Goal: Information Seeking & Learning: Learn about a topic

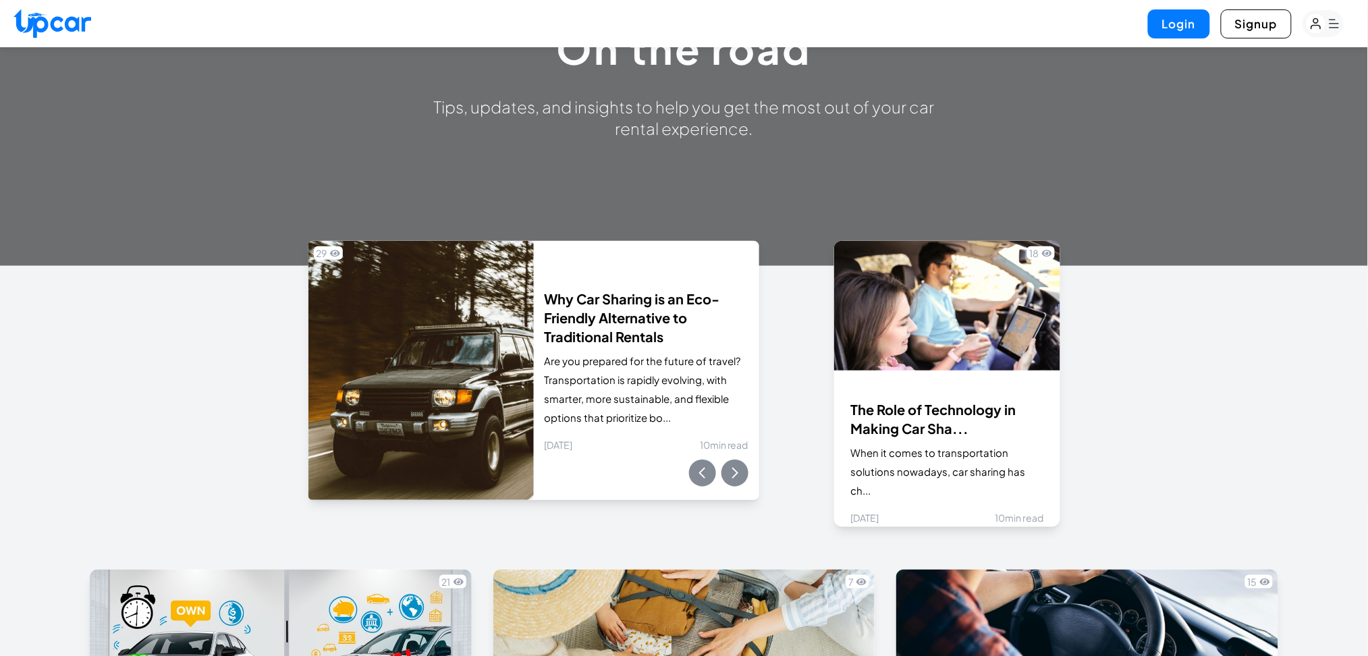
scroll to position [177, 0]
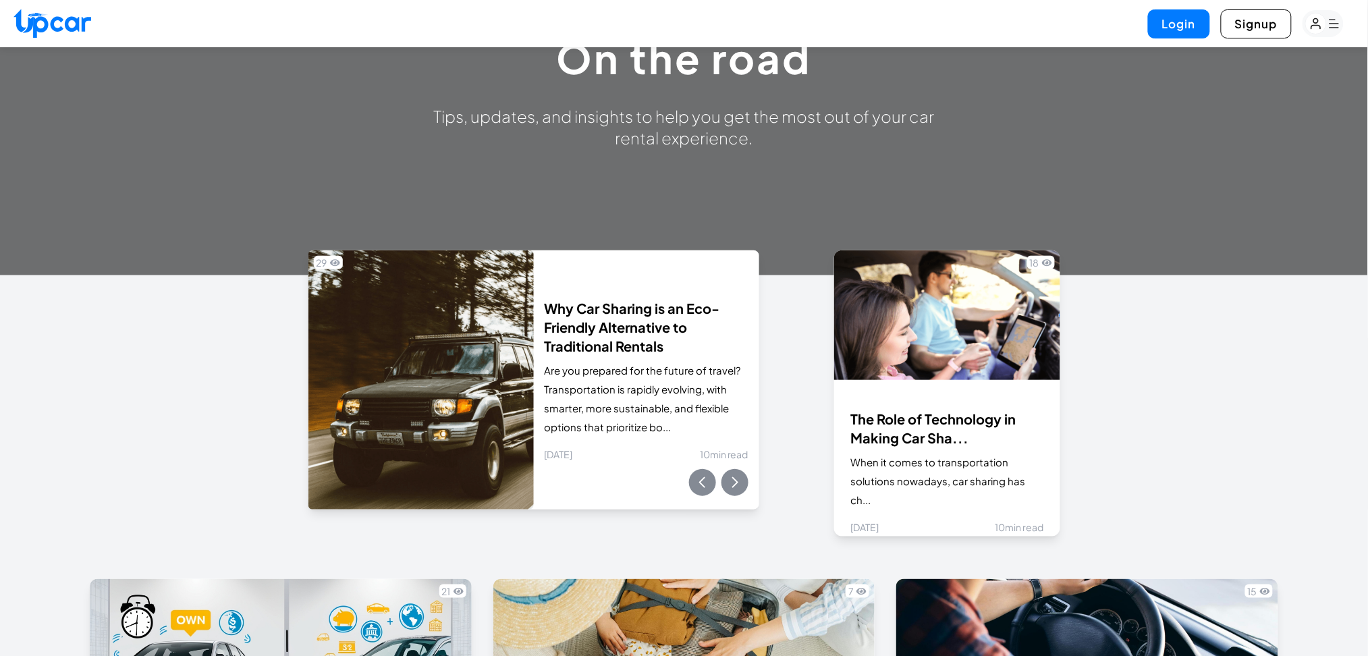
click at [74, 15] on img at bounding box center [52, 23] width 78 height 29
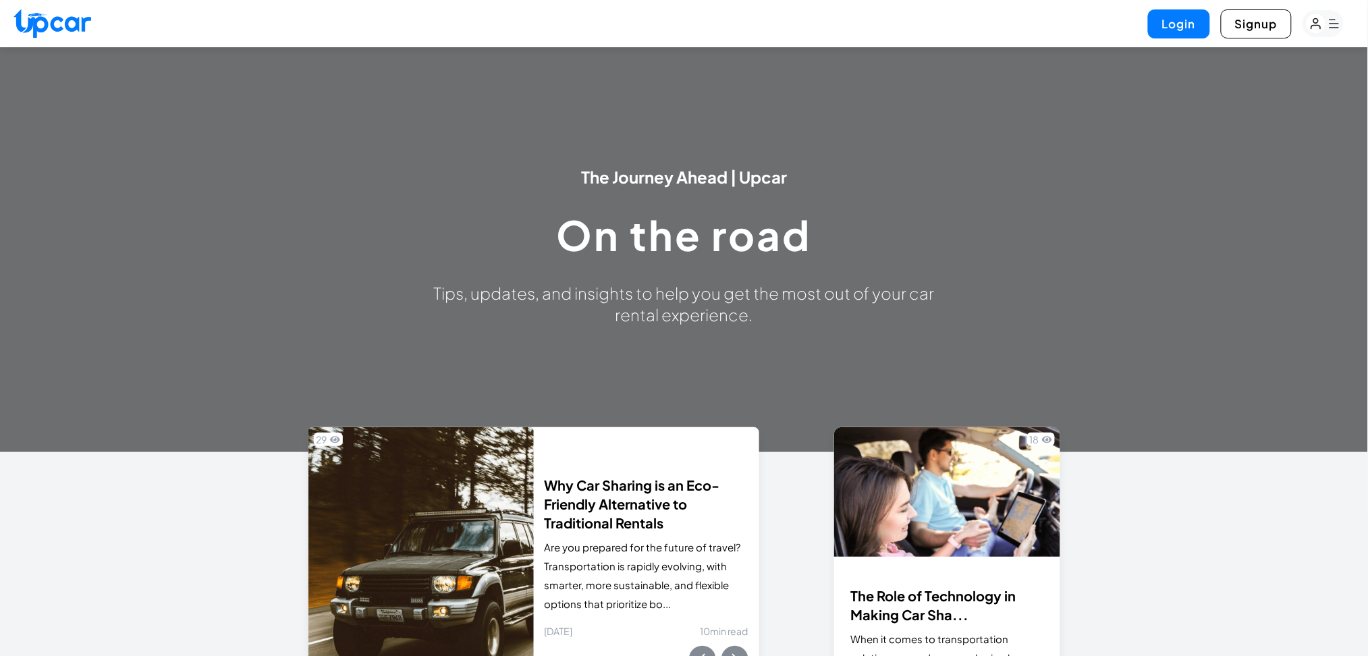
select select "********"
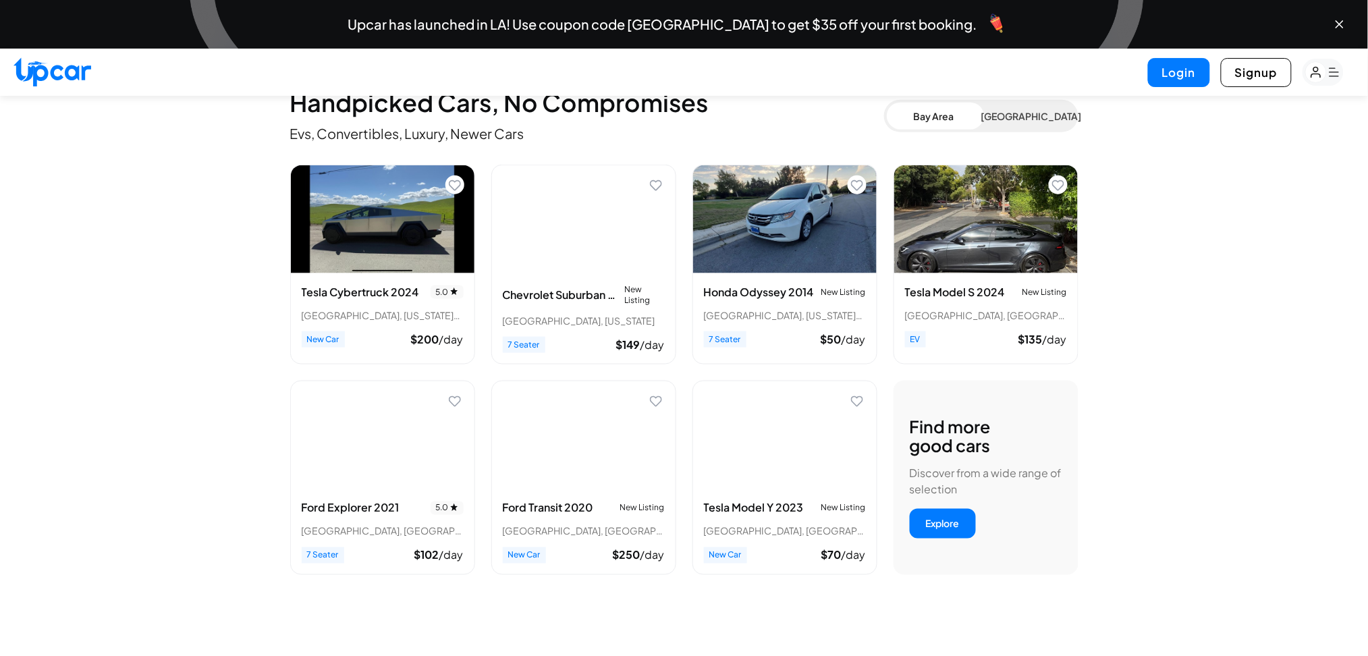
scroll to position [449, 0]
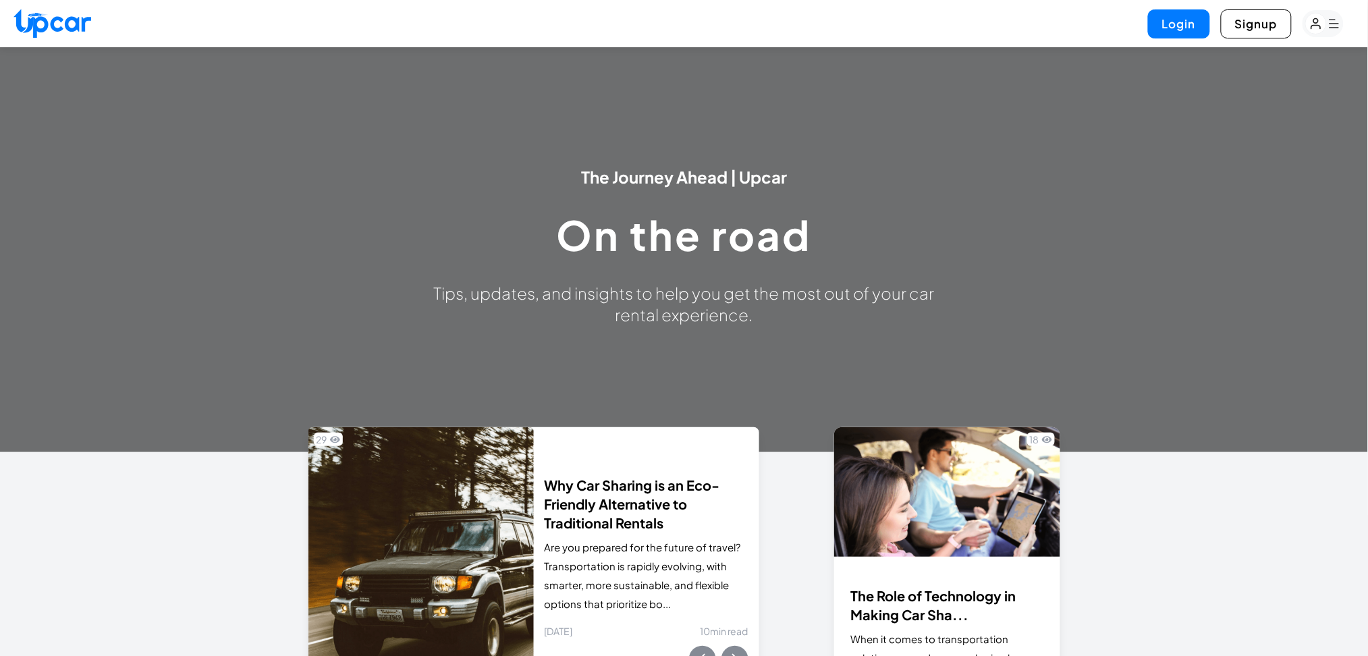
click at [1345, 20] on ul "Login Signup" at bounding box center [1251, 23] width 206 height 29
click at [1337, 20] on rect "button" at bounding box center [1322, 23] width 41 height 27
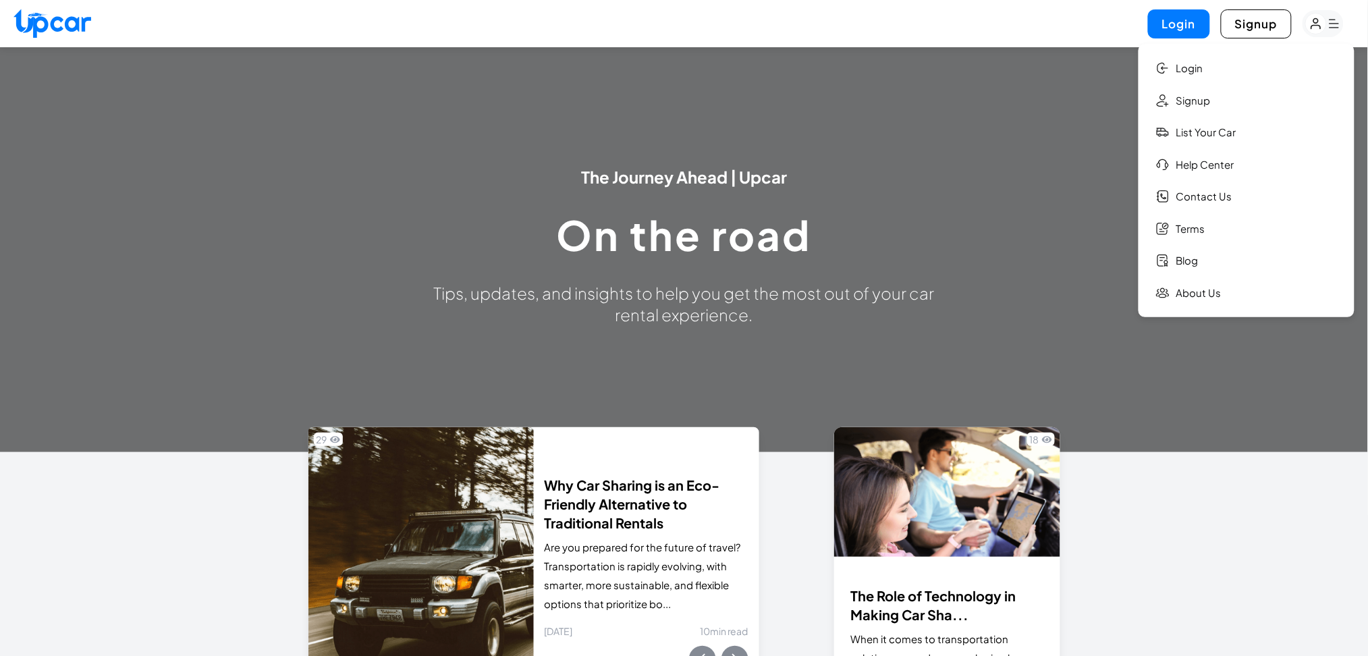
click at [1098, 144] on div at bounding box center [684, 249] width 1368 height 405
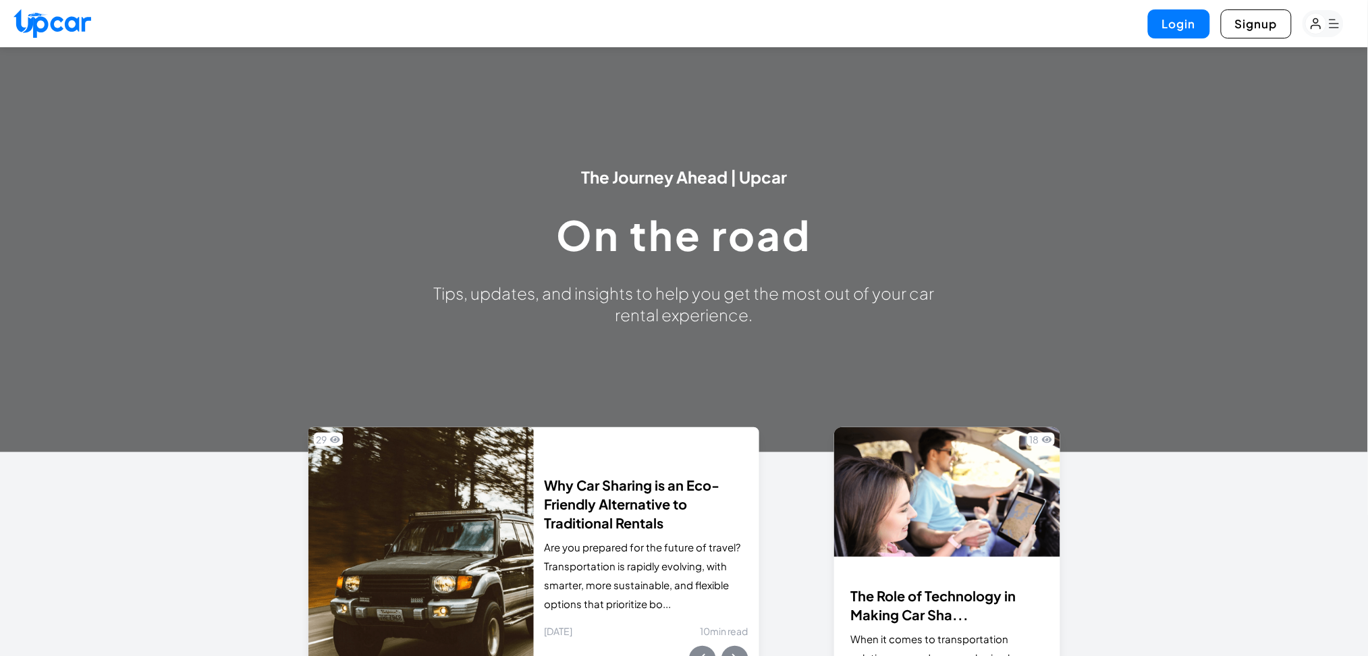
click at [65, 16] on img at bounding box center [52, 23] width 78 height 29
select select "********"
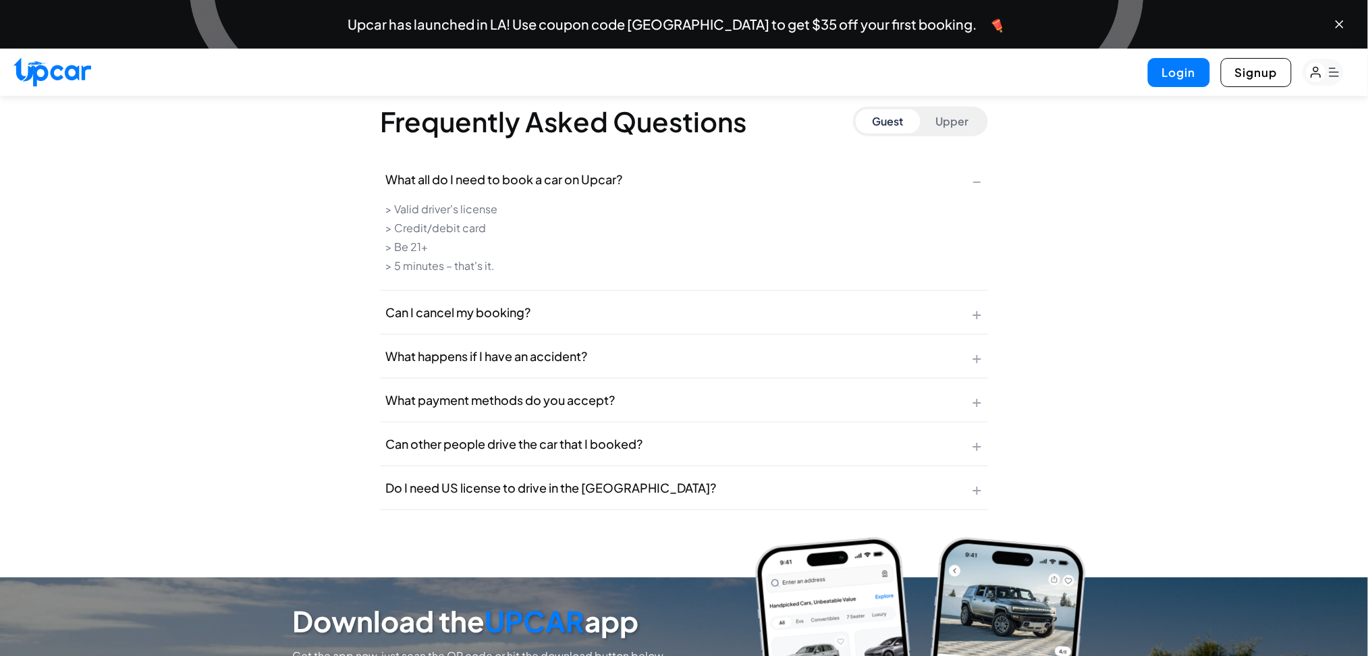
scroll to position [6005, 0]
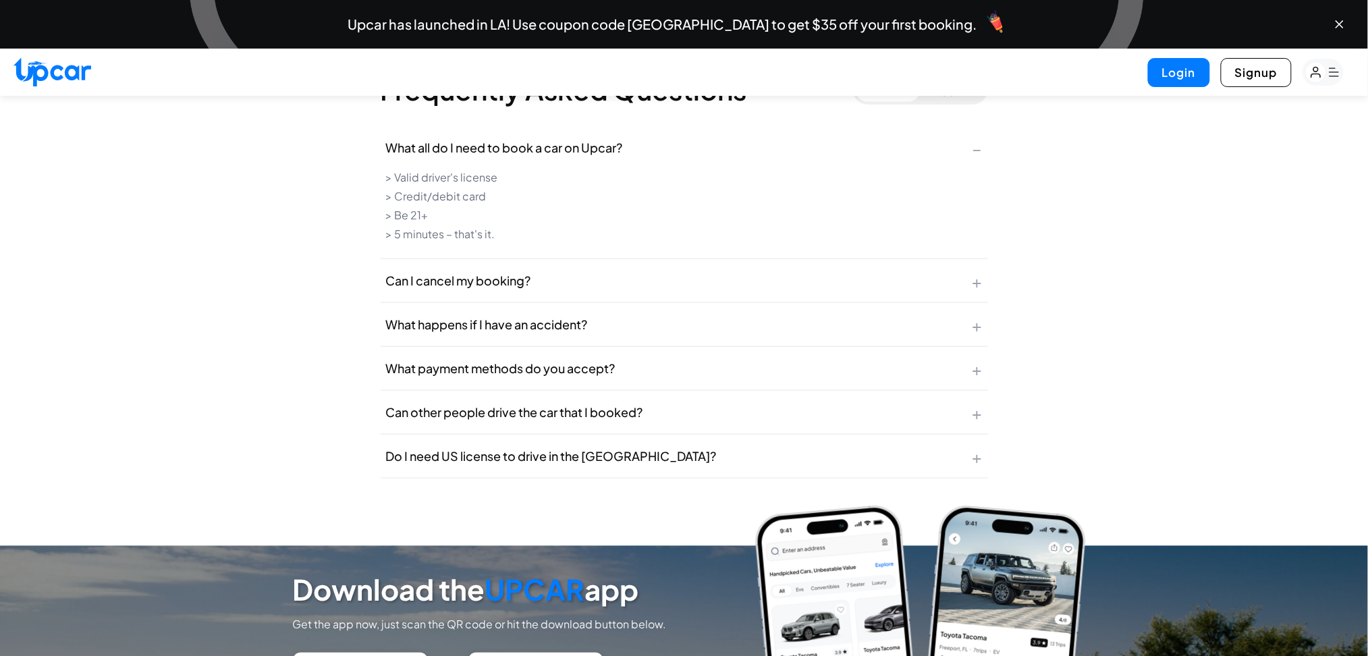
click at [980, 272] on span "+" at bounding box center [977, 281] width 10 height 22
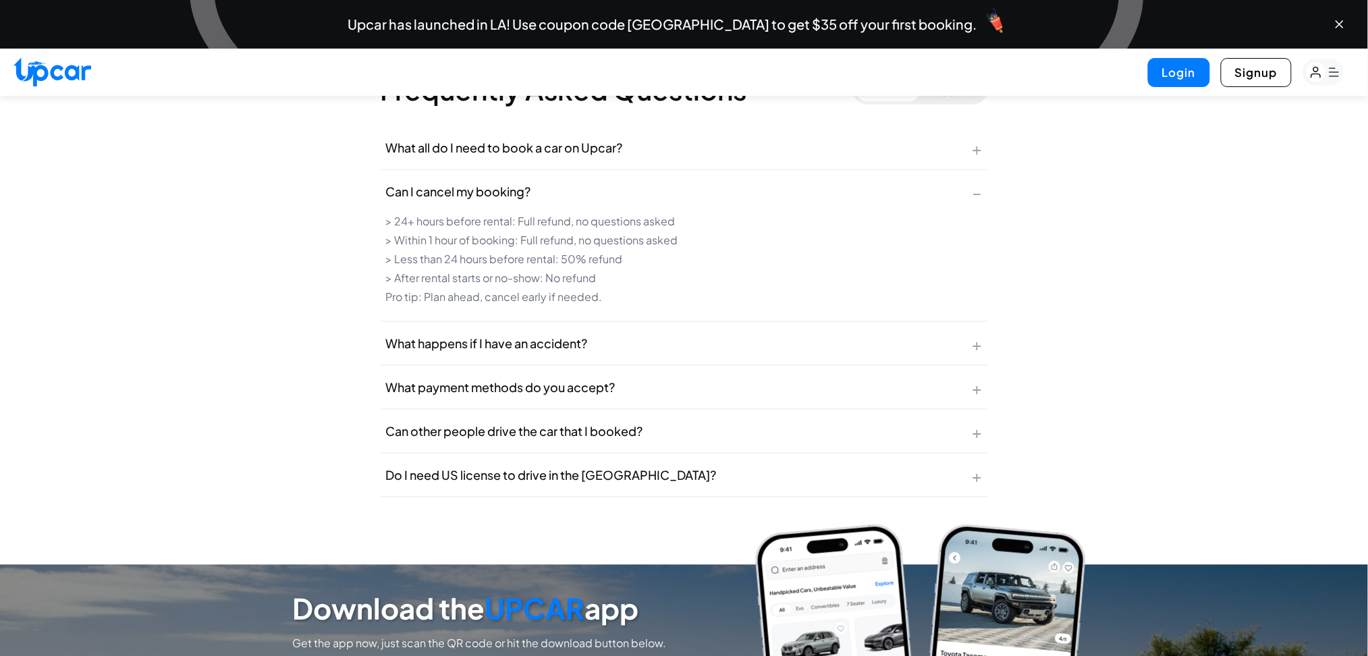
click at [953, 177] on button "Can I cancel my booking? −" at bounding box center [684, 191] width 607 height 43
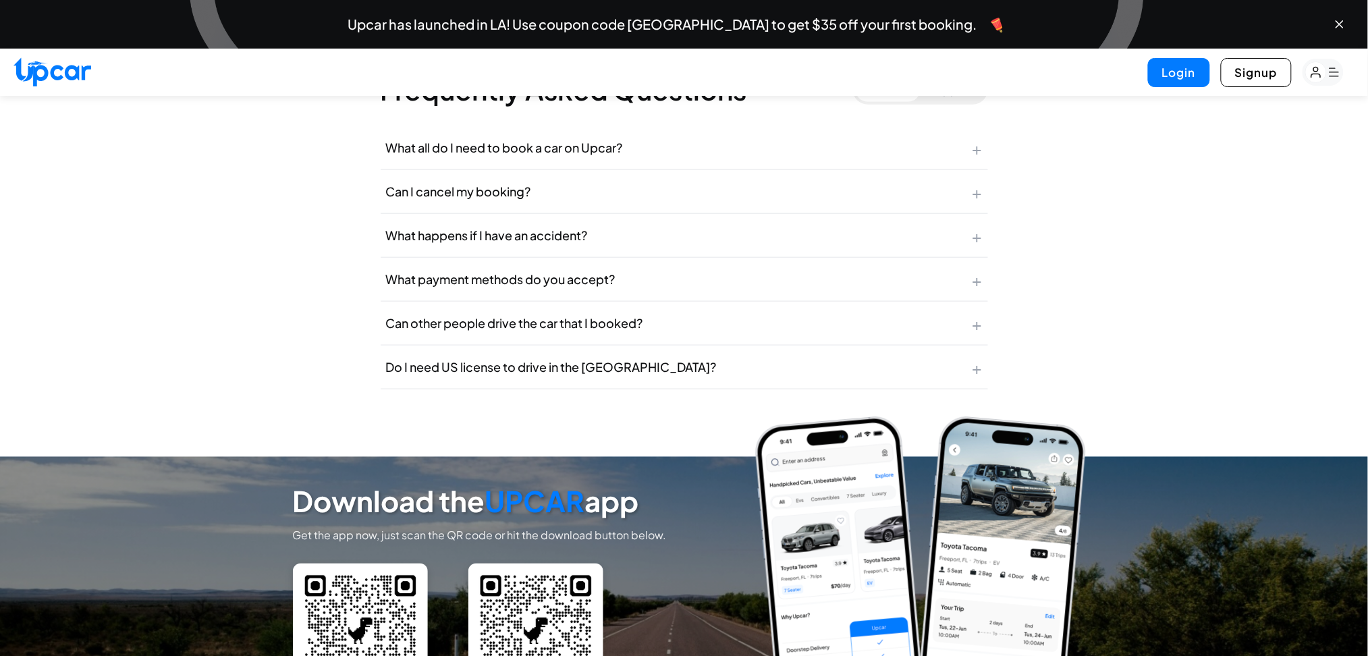
click at [955, 214] on button "What happens if I have an accident? +" at bounding box center [684, 235] width 607 height 43
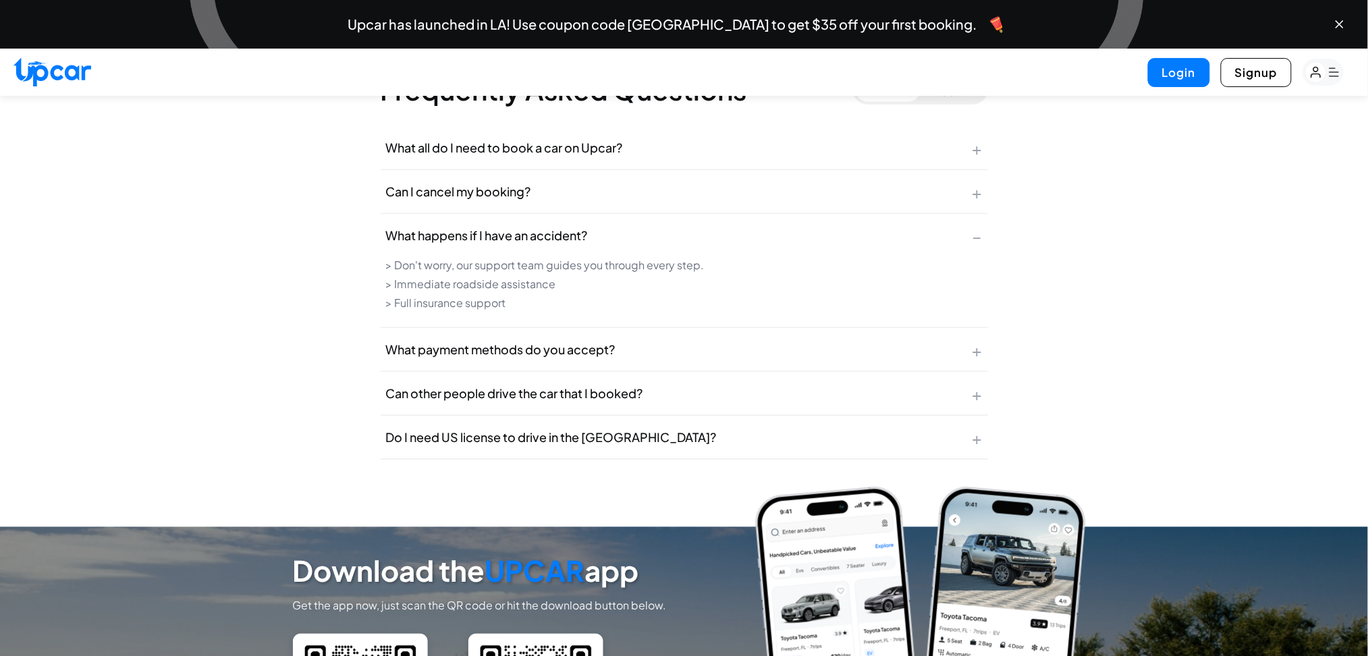
click at [955, 229] on button "What happens if I have an accident? −" at bounding box center [684, 235] width 607 height 43
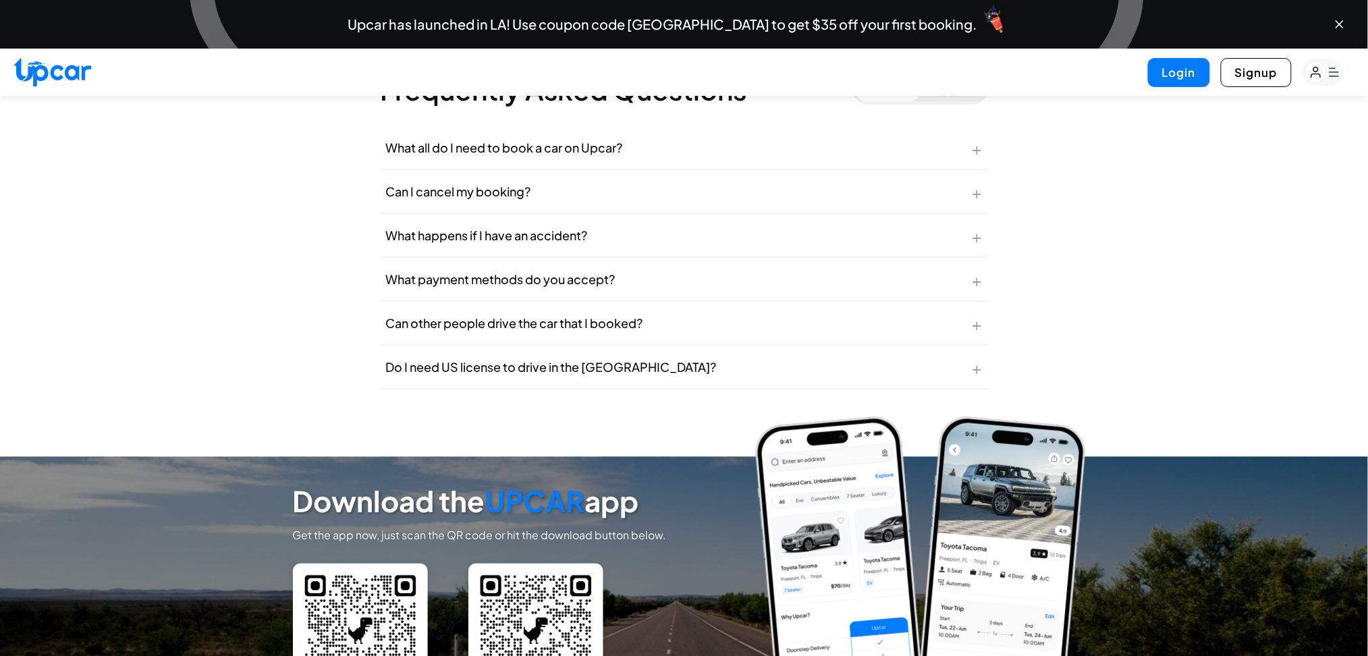
click at [955, 258] on button "What payment methods do you accept? +" at bounding box center [684, 279] width 607 height 43
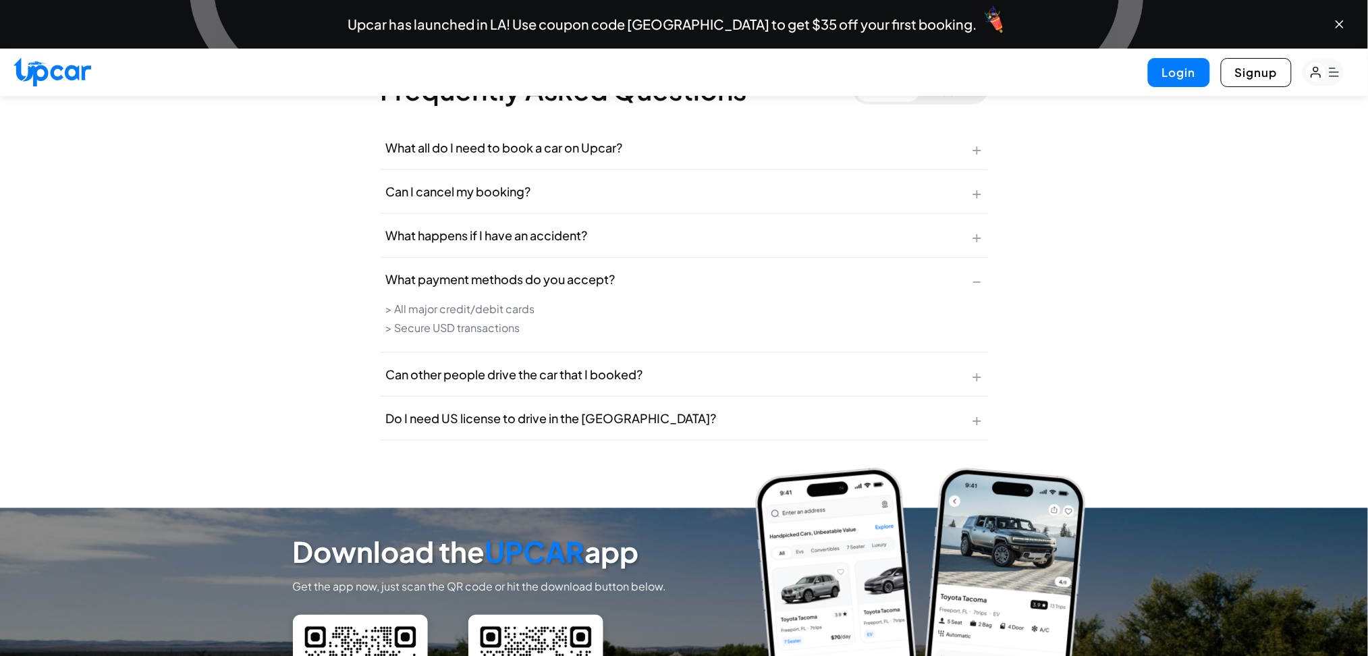
click at [955, 265] on button "What payment methods do you accept? −" at bounding box center [684, 279] width 607 height 43
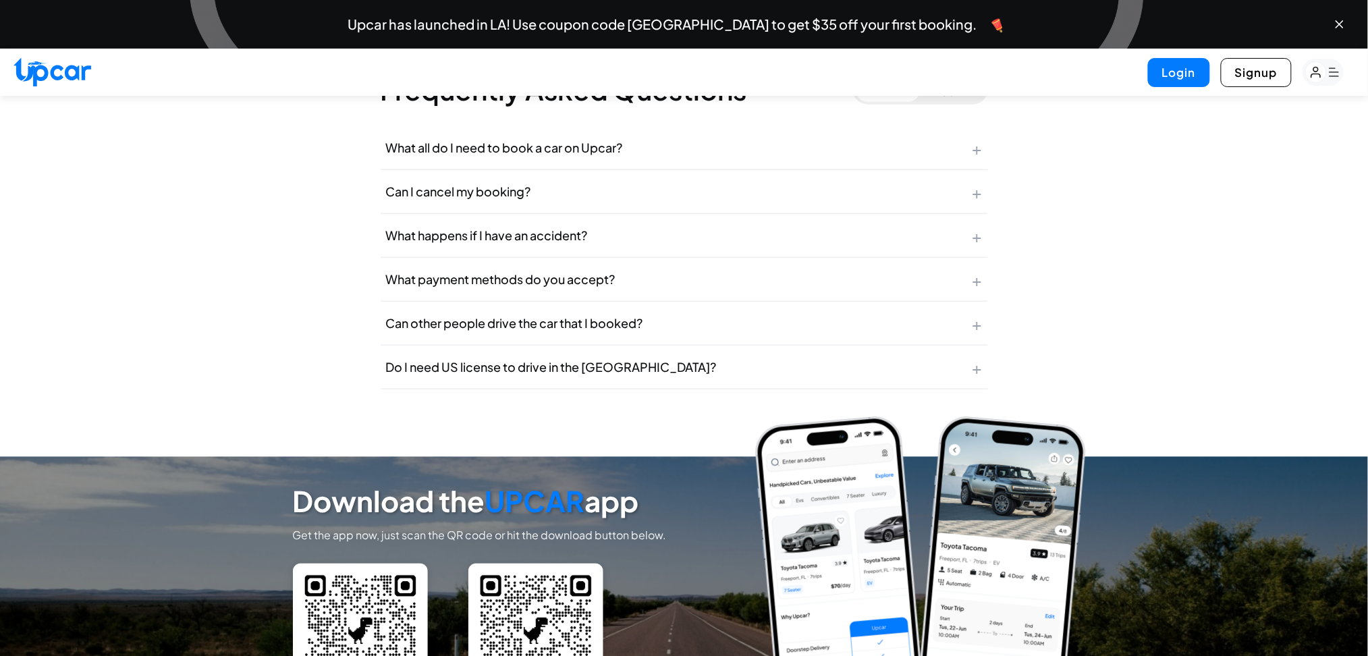
click at [945, 302] on button "Can other people drive the car that I booked? +" at bounding box center [684, 323] width 607 height 43
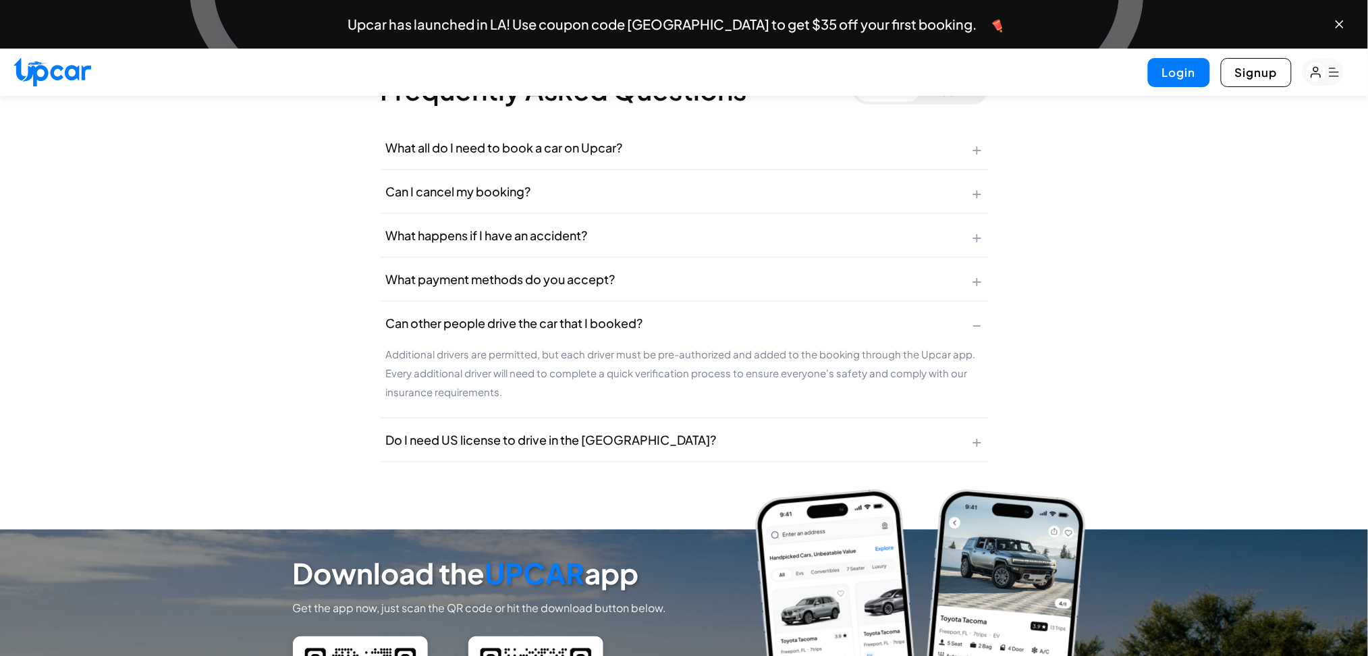
click at [907, 349] on p "Additional drivers are permitted, but each driver must be pre-authorized and ad…" at bounding box center [684, 373] width 596 height 57
click at [984, 320] on button "Can other people drive the car that I booked? −" at bounding box center [684, 323] width 607 height 43
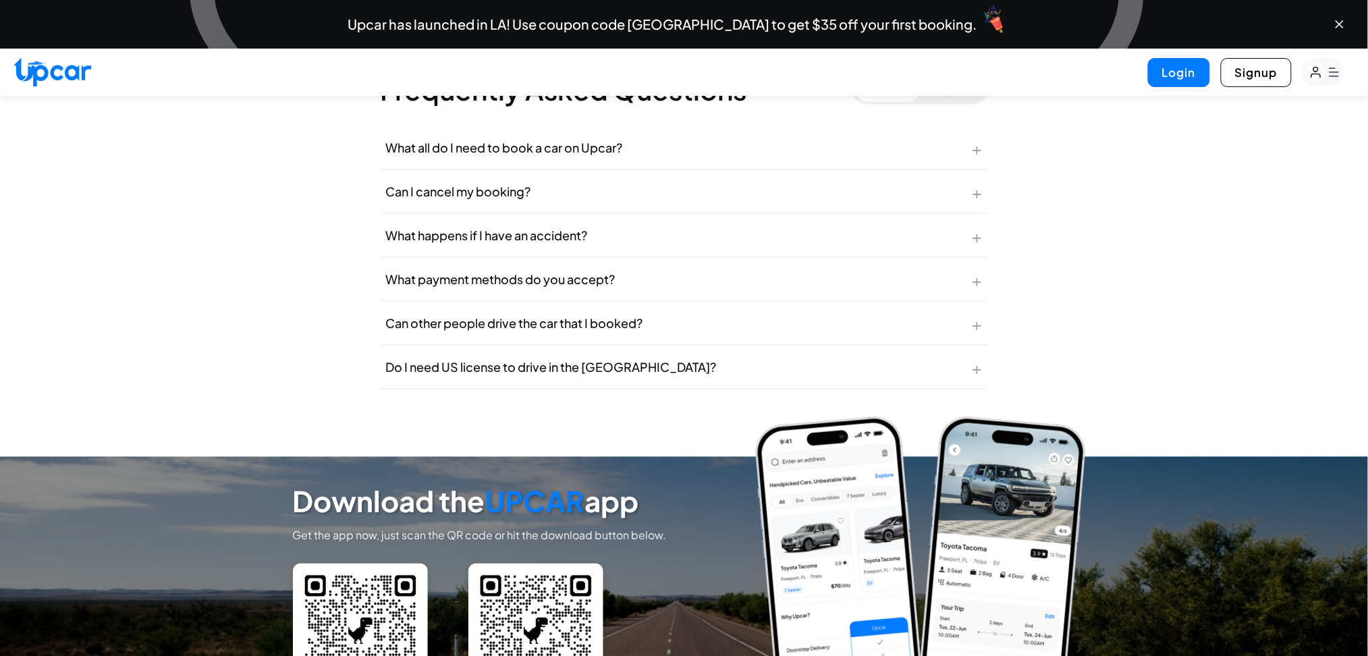
click at [969, 355] on button "Do I need US license to drive in the US? +" at bounding box center [684, 366] width 607 height 43
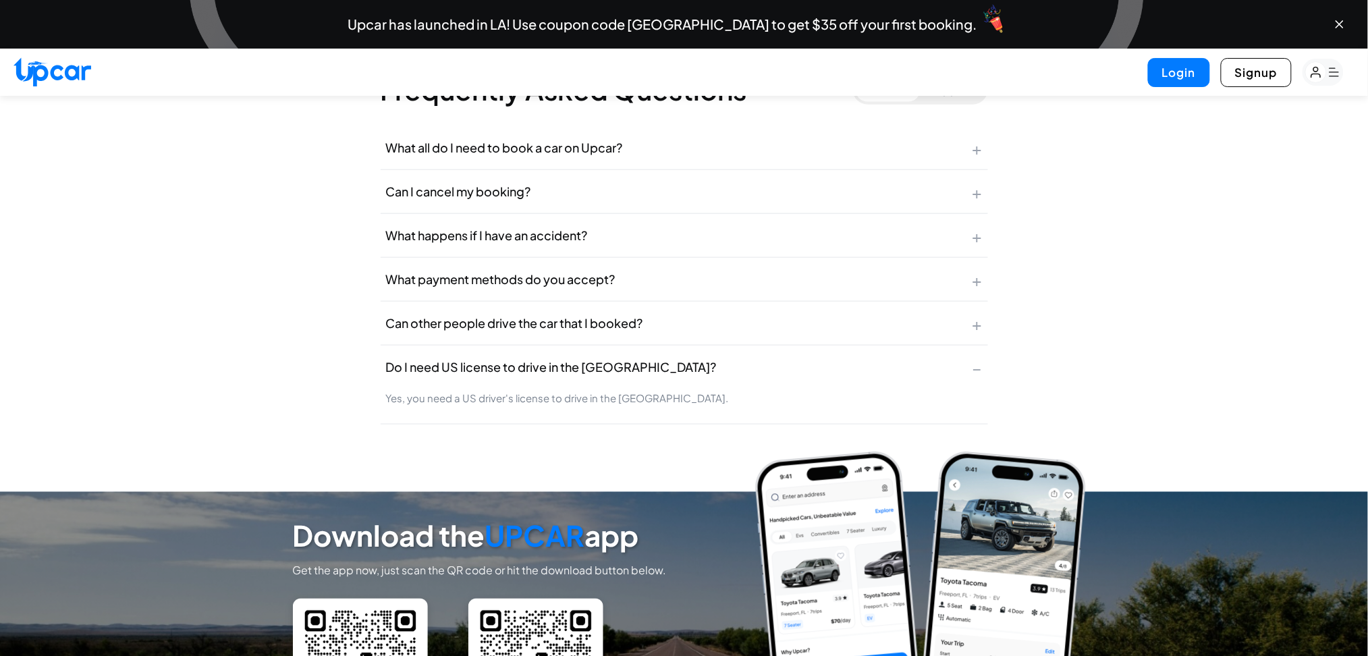
click at [969, 355] on button "Do I need US license to drive in the US? −" at bounding box center [684, 366] width 607 height 43
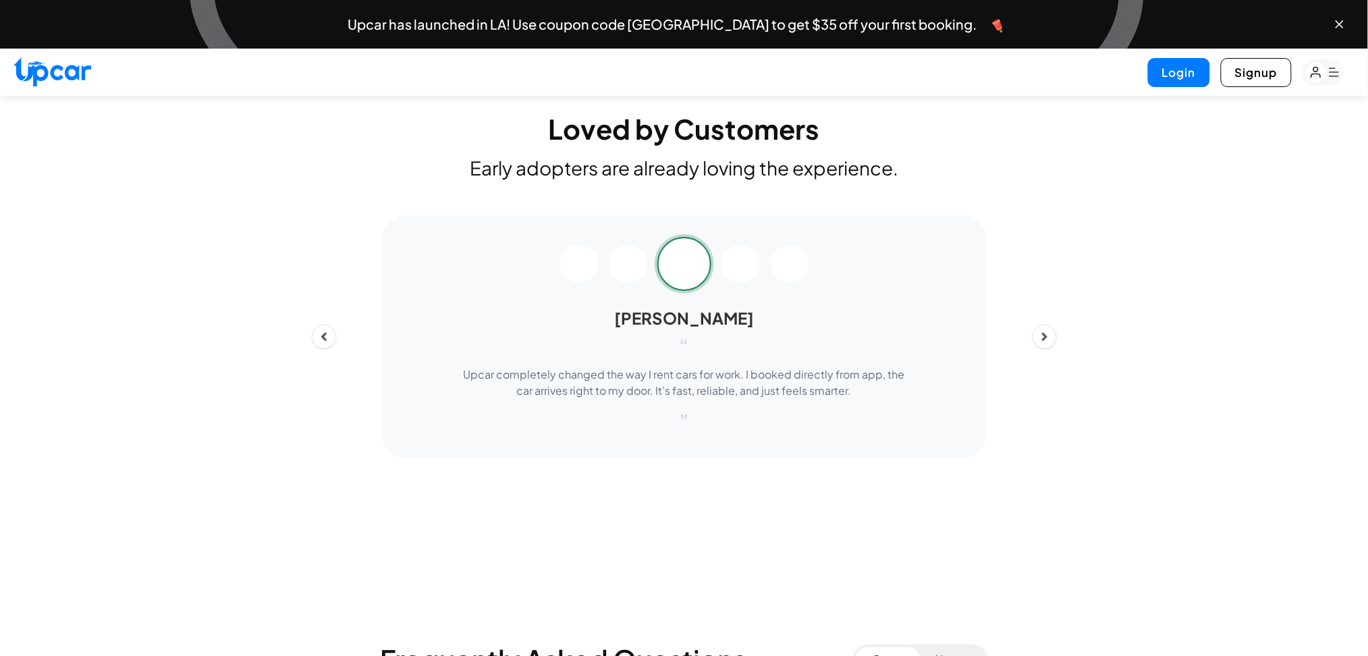
scroll to position [5405, 0]
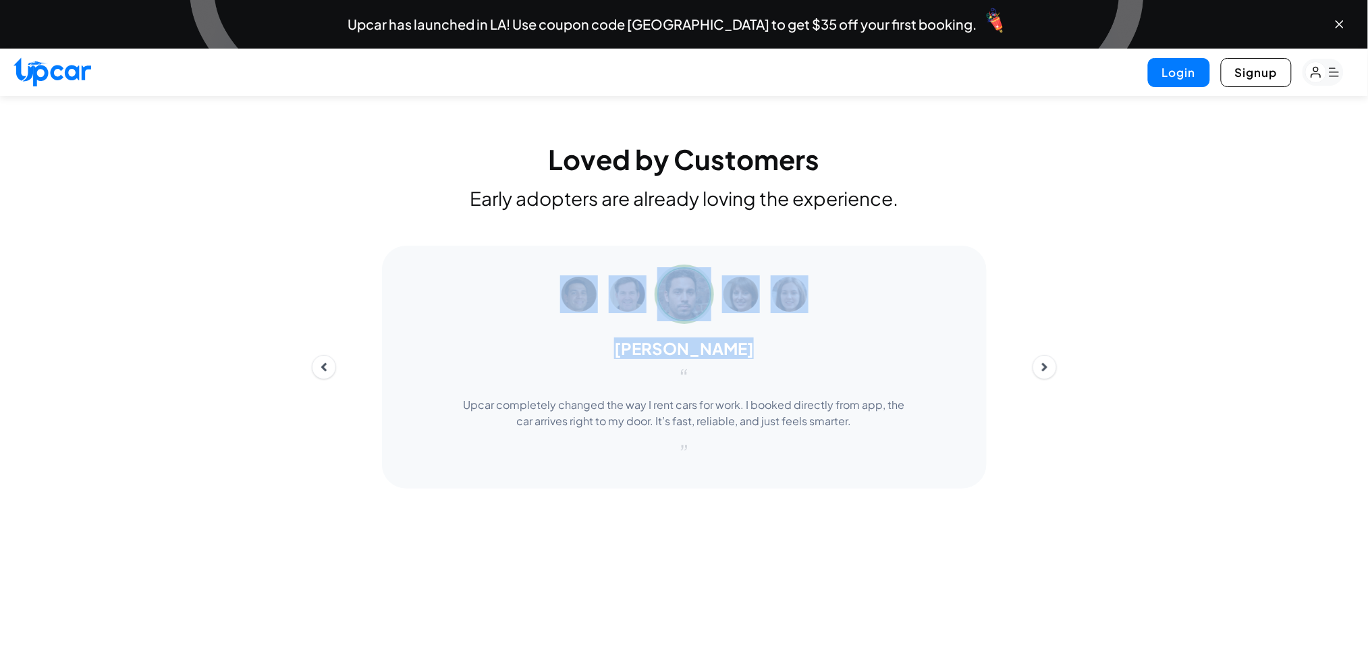
drag, startPoint x: 508, startPoint y: 294, endPoint x: 745, endPoint y: 329, distance: 239.3
click at [745, 329] on div "Alex Martinez “ Upcar completely changed the way I rent cars for work. I booked…" at bounding box center [684, 367] width 605 height 243
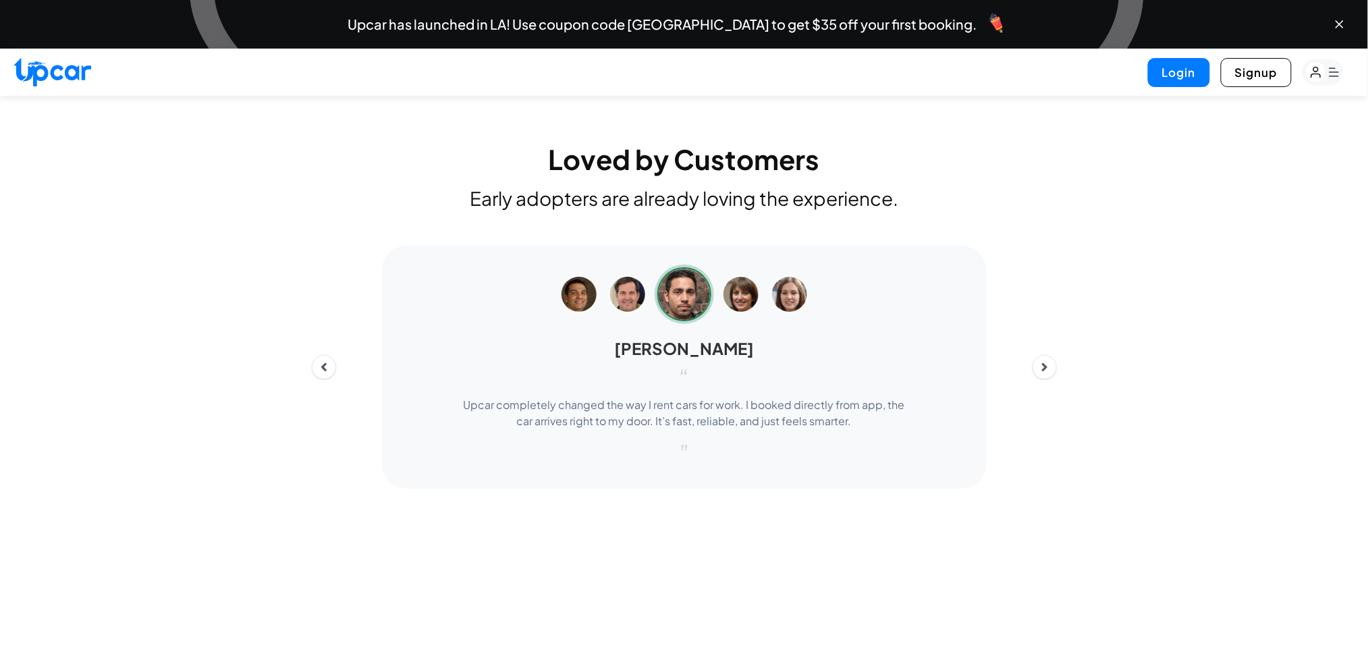
click at [745, 329] on div "Alex Martinez “ Upcar completely changed the way I rent cars for work. I booked…" at bounding box center [684, 367] width 605 height 243
click at [537, 273] on div "Alex Martinez “ Upcar completely changed the way I rent cars for work. I booked…" at bounding box center [684, 367] width 605 height 243
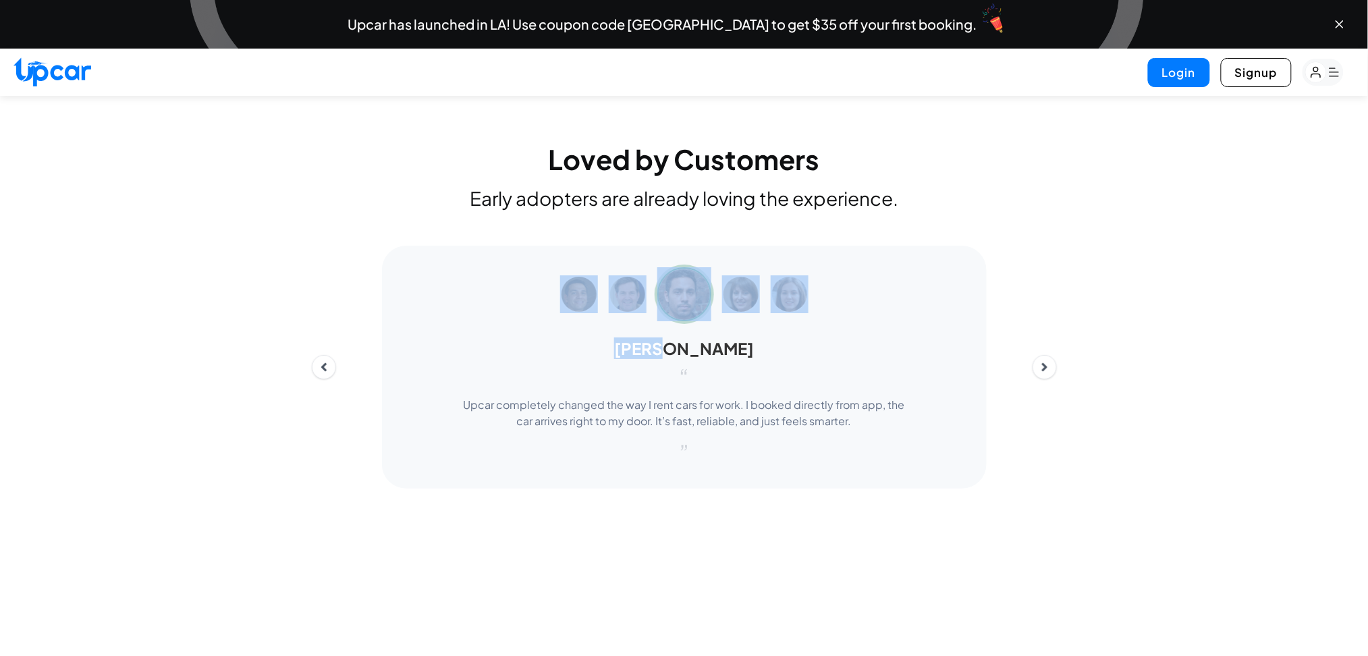
click at [537, 273] on div "Alex Martinez “ Upcar completely changed the way I rent cars for work. I booked…" at bounding box center [684, 367] width 605 height 243
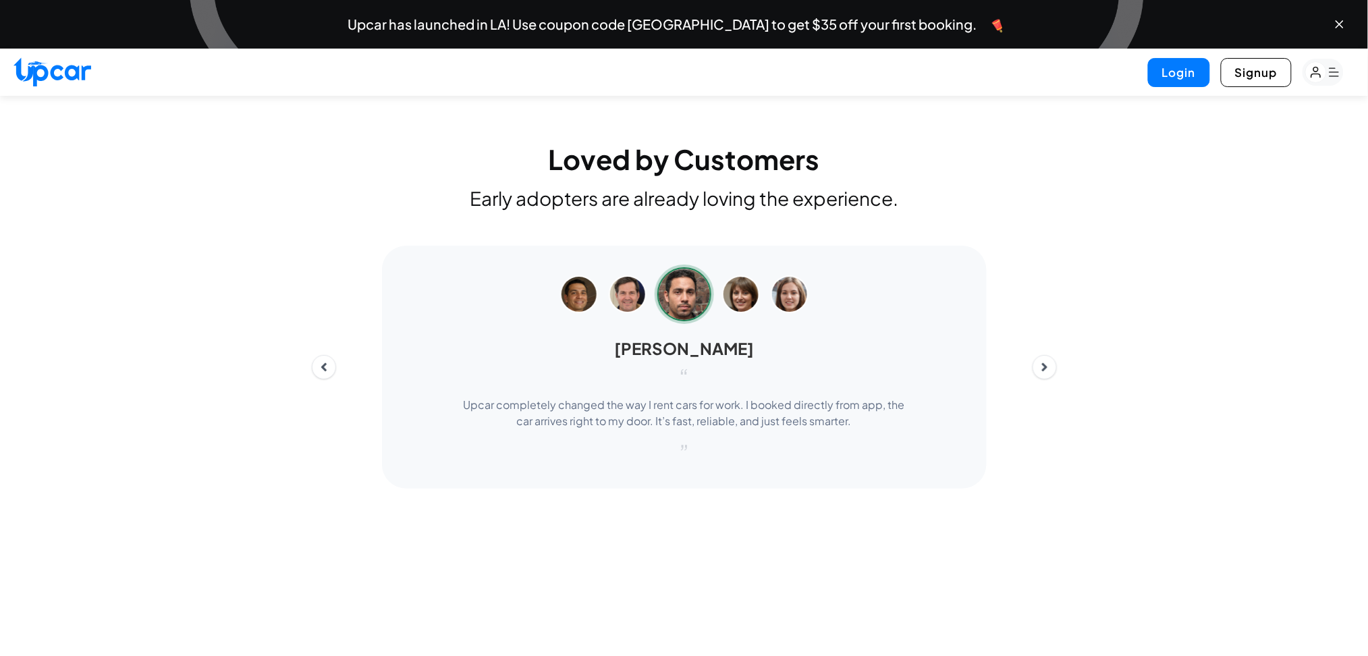
click at [855, 333] on div "Alex Martinez “ Upcar completely changed the way I rent cars for work. I booked…" at bounding box center [684, 367] width 605 height 243
click at [1050, 359] on div "Alex Martinez “ Upcar completely changed the way I rent cars for work. I booked…" at bounding box center [684, 367] width 766 height 243
click at [1050, 372] on icon "Next" at bounding box center [1044, 379] width 15 height 15
click at [1046, 380] on icon "Next" at bounding box center [1044, 387] width 15 height 15
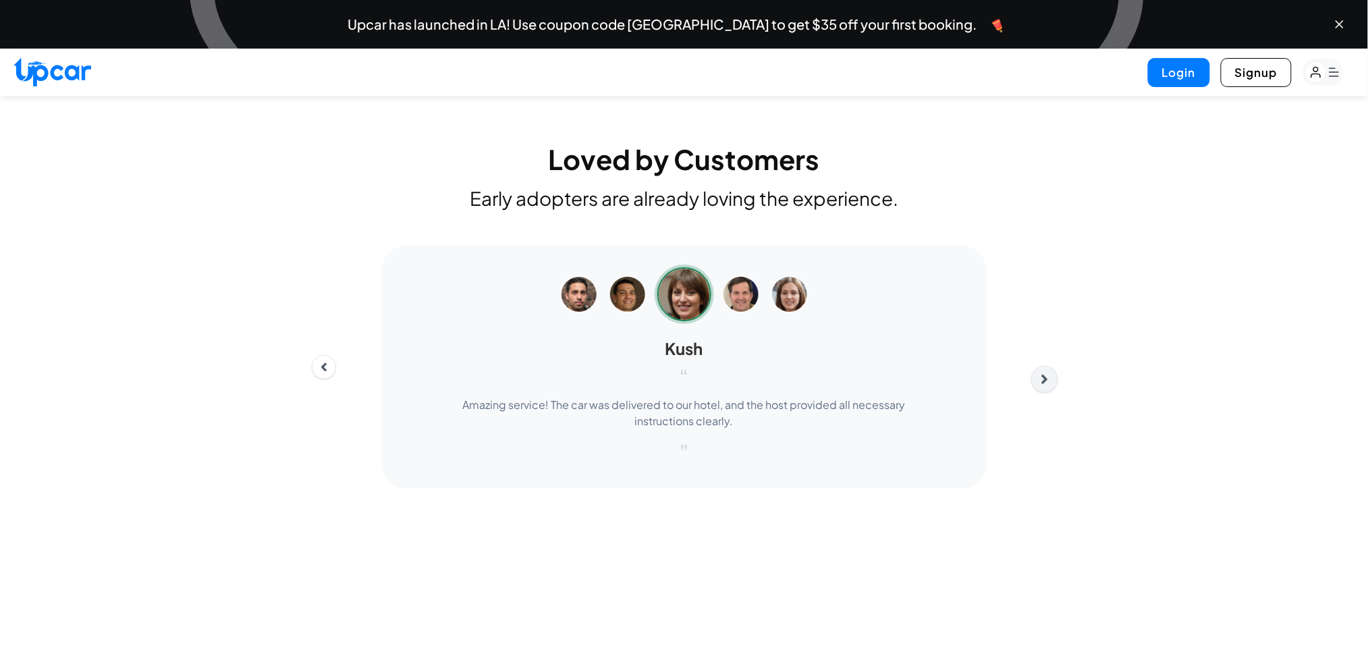
click at [1046, 374] on icon "Next" at bounding box center [1044, 379] width 15 height 15
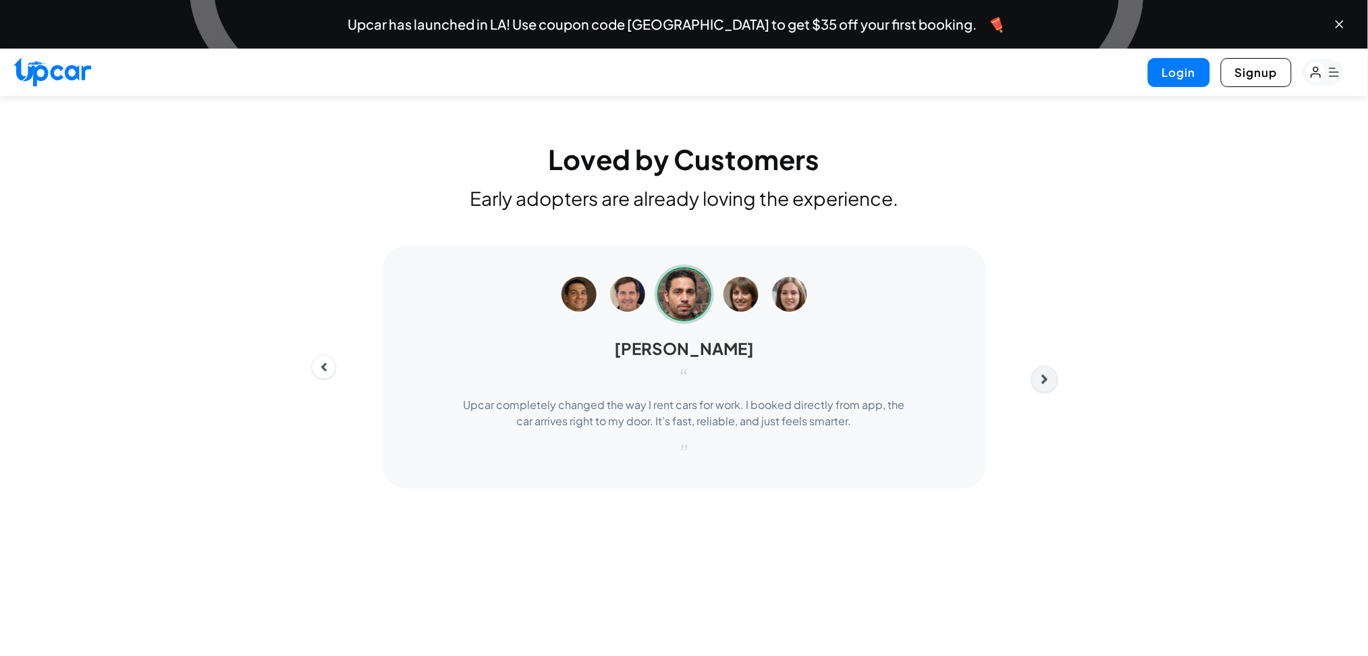
click at [1046, 374] on icon "Next" at bounding box center [1044, 379] width 15 height 15
click at [1046, 380] on icon "Next" at bounding box center [1044, 387] width 15 height 15
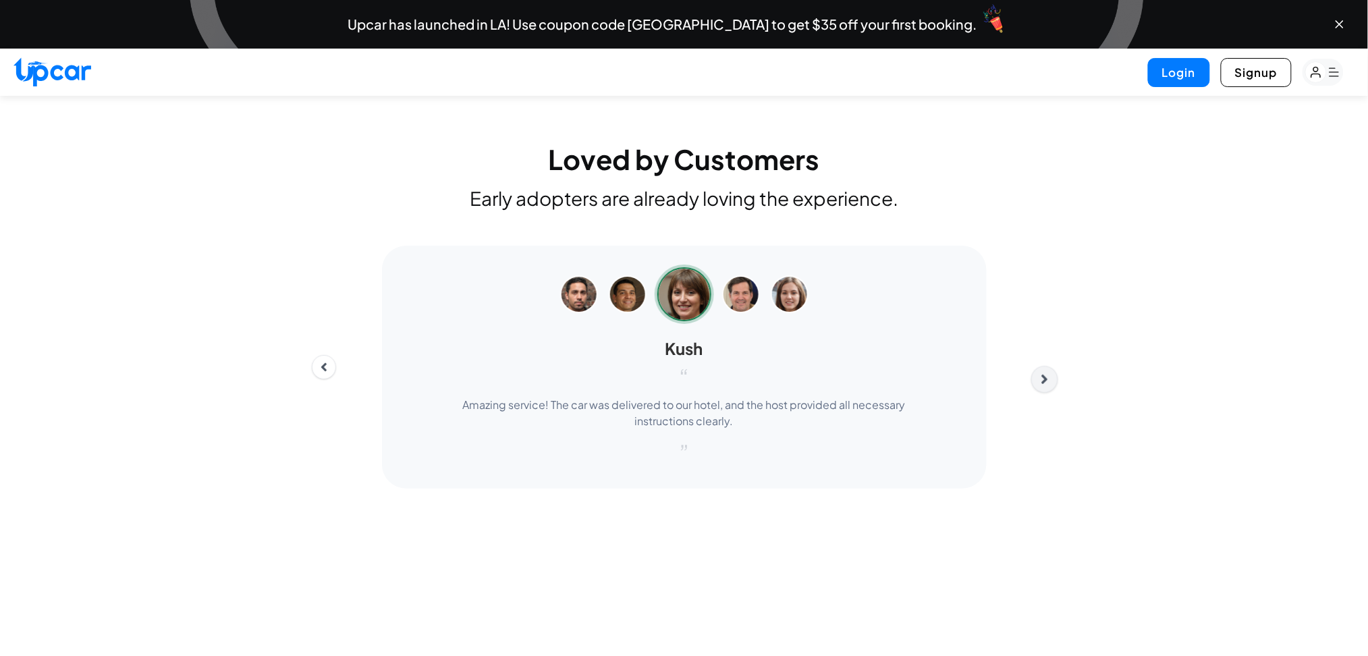
click at [1046, 374] on icon "Next" at bounding box center [1044, 379] width 15 height 15
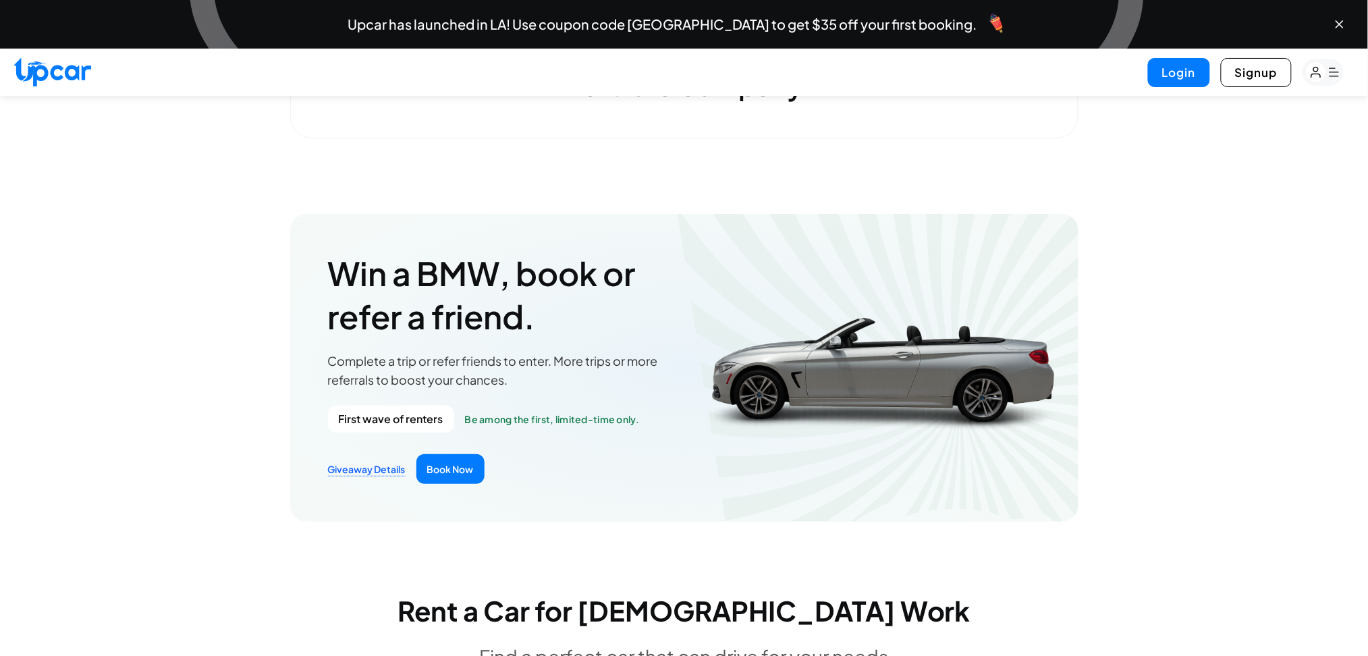
scroll to position [1657, 0]
